Goal: Navigation & Orientation: Find specific page/section

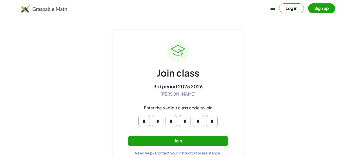
click at [160, 144] on button "Join" at bounding box center [178, 141] width 101 height 11
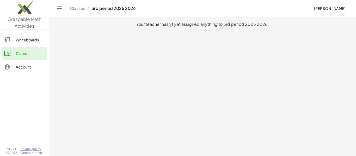
click at [20, 41] on div "Whiteboards" at bounding box center [30, 40] width 29 height 6
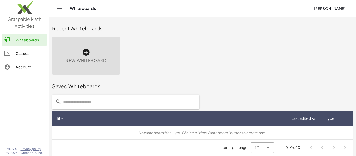
scroll to position [3, 0]
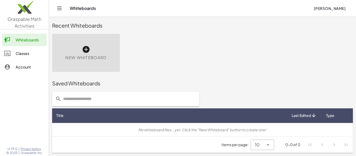
click at [17, 52] on div "Classes" at bounding box center [30, 53] width 29 height 6
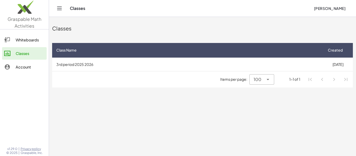
click at [61, 5] on icon "Toggle navigation" at bounding box center [59, 8] width 6 height 6
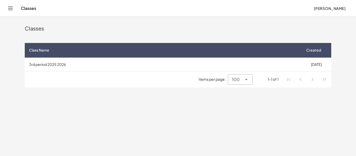
click at [13, 12] on div "Classes [PERSON_NAME]" at bounding box center [178, 8] width 344 height 17
click at [7, 9] on icon "Toggle navigation" at bounding box center [10, 8] width 6 height 6
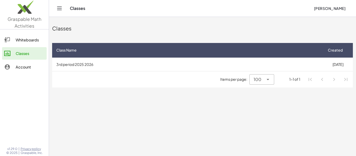
click at [239, 78] on span "Items per page:" at bounding box center [234, 79] width 29 height 5
